Goal: Check status: Check status

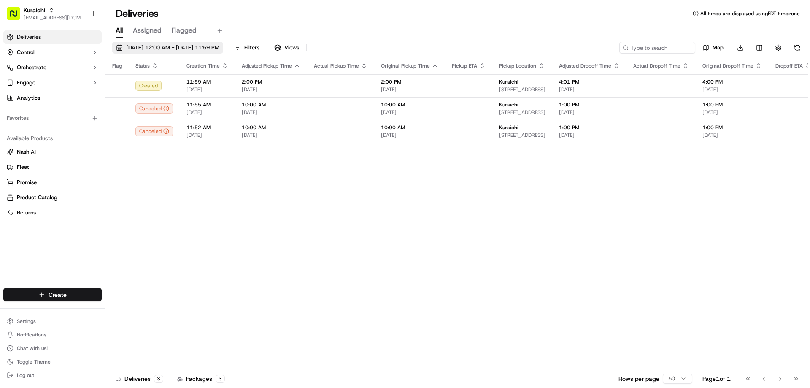
click at [219, 49] on span "[DATE] 12:00 AM - [DATE] 11:59 PM" at bounding box center [172, 48] width 93 height 8
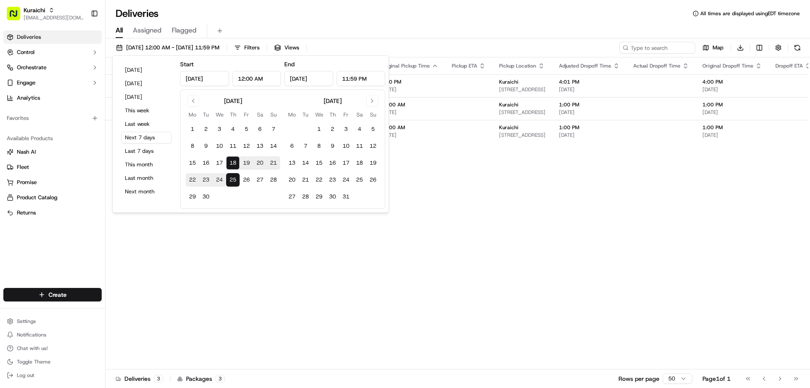
click at [229, 161] on button "18" at bounding box center [232, 162] width 13 height 13
type input "[DATE]"
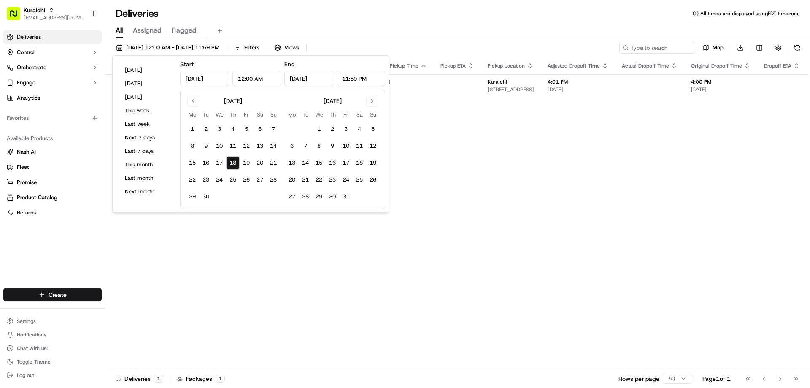
click at [350, 22] on div "All Assigned Flagged" at bounding box center [457, 29] width 704 height 18
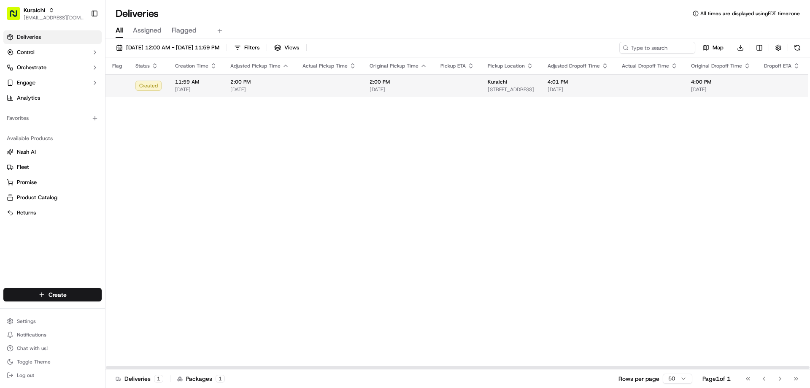
click at [169, 85] on td "11:59 AM [DATE]" at bounding box center [195, 85] width 55 height 23
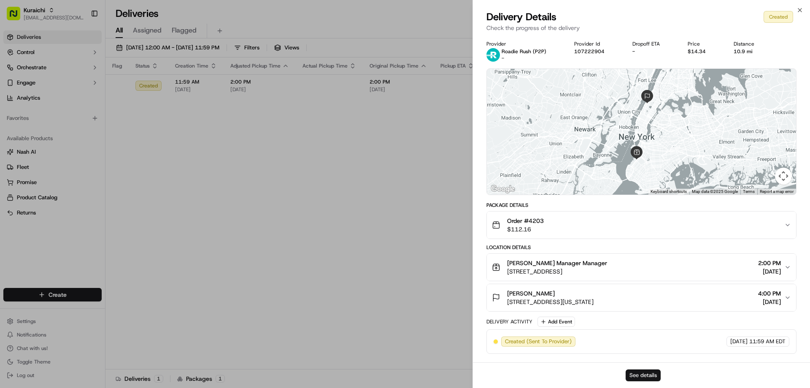
click at [644, 379] on button "See details" at bounding box center [642, 375] width 35 height 12
